Goal: Task Accomplishment & Management: Complete application form

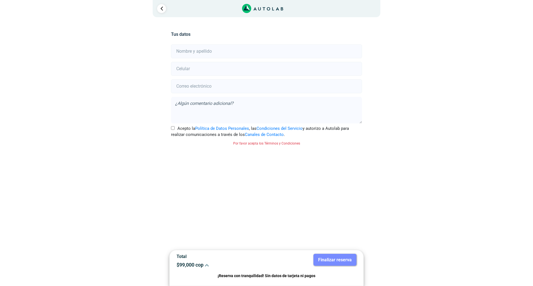
click at [232, 47] on input "text" at bounding box center [266, 51] width 191 height 14
type input "[PERSON_NAME]"
click at [223, 68] on input "number" at bounding box center [266, 69] width 191 height 14
type input "3016442655"
click at [219, 88] on input "email" at bounding box center [266, 86] width 191 height 14
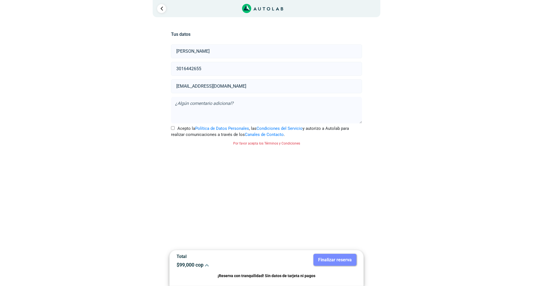
type input "[EMAIL_ADDRESS][DOMAIN_NAME]"
click at [184, 109] on textarea at bounding box center [266, 110] width 191 height 27
click at [173, 130] on label "Acepto la Política de Datos Personales , las Condiciones del Servicio y autoriz…" at bounding box center [266, 131] width 191 height 12
click at [173, 130] on input "Acepto la Política de Datos Personales , las Condiciones del Servicio y autoriz…" at bounding box center [173, 128] width 4 height 4
checkbox input "true"
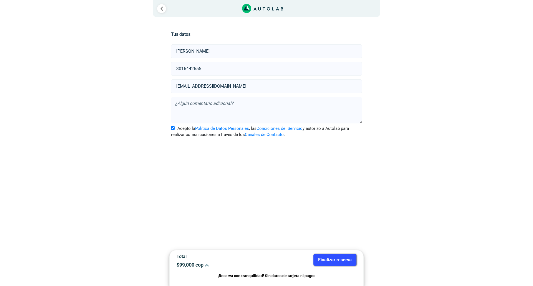
click at [344, 259] on button "Finalizar reserva" at bounding box center [334, 260] width 43 height 12
